Goal: Navigation & Orientation: Find specific page/section

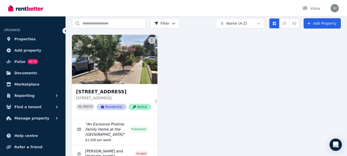
scroll to position [51, 0]
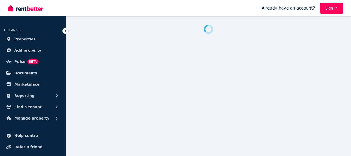
click at [134, 6] on div at bounding box center [131, 8] width 247 height 16
